Goal: Navigation & Orientation: Find specific page/section

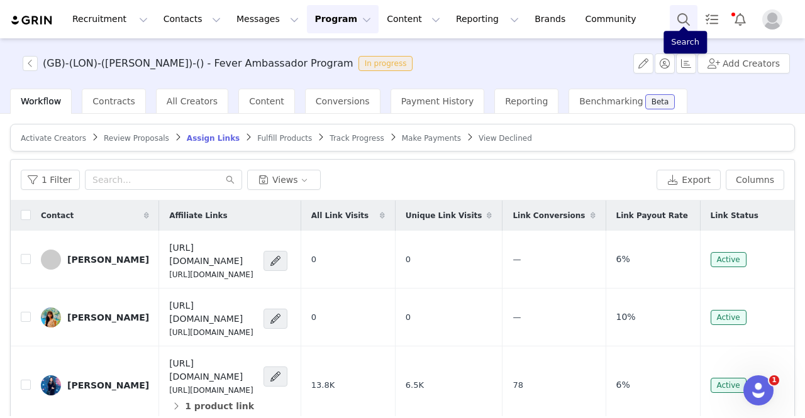
click at [673, 19] on button "Search" at bounding box center [683, 19] width 28 height 28
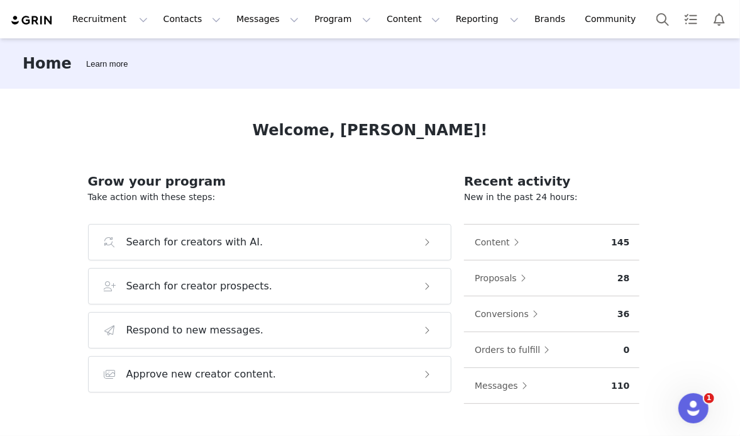
click at [593, 64] on div "Home Learn more" at bounding box center [370, 63] width 740 height 50
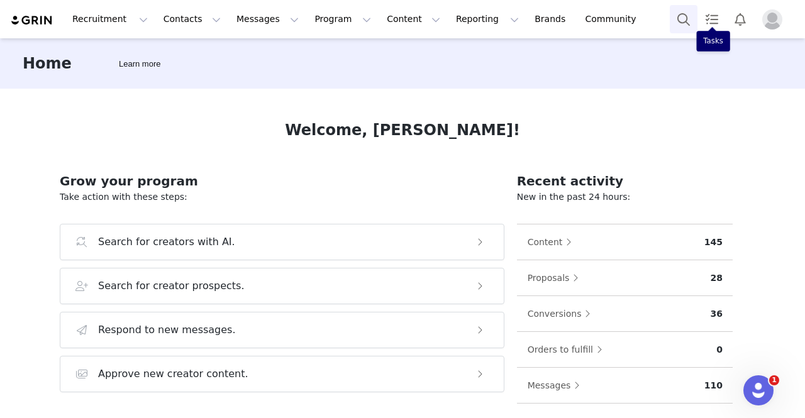
click at [679, 14] on button "Search" at bounding box center [683, 19] width 28 height 28
